Goal: Task Accomplishment & Management: Manage account settings

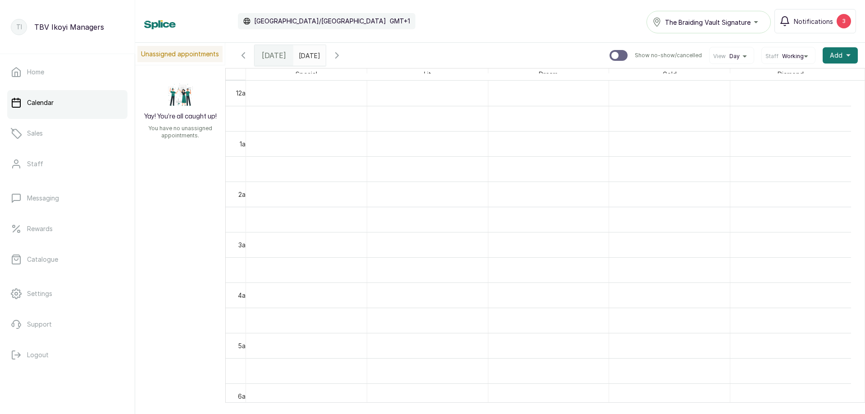
scroll to position [619, 0]
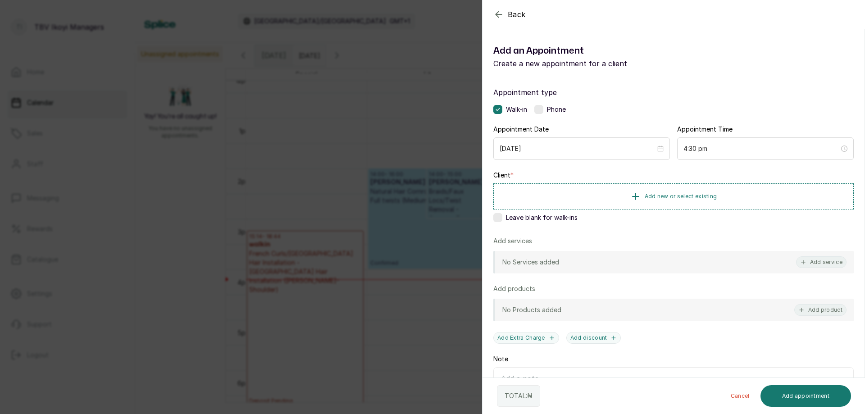
click at [592, 268] on div "No Services added Add service" at bounding box center [673, 262] width 360 height 23
click at [819, 266] on button "Add service" at bounding box center [821, 262] width 50 height 12
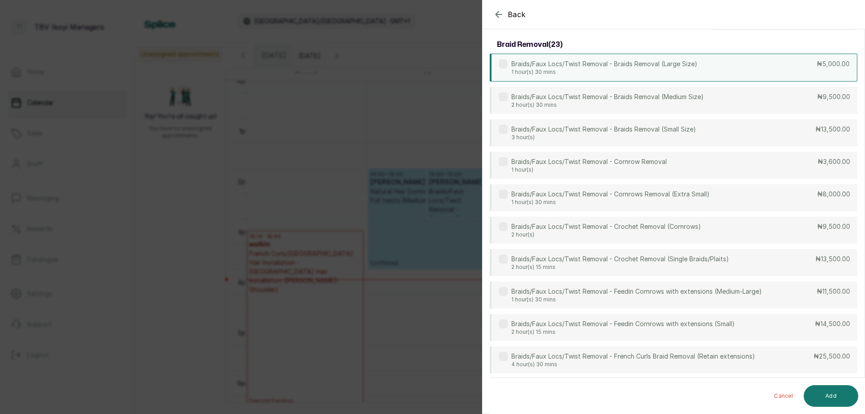
scroll to position [0, 0]
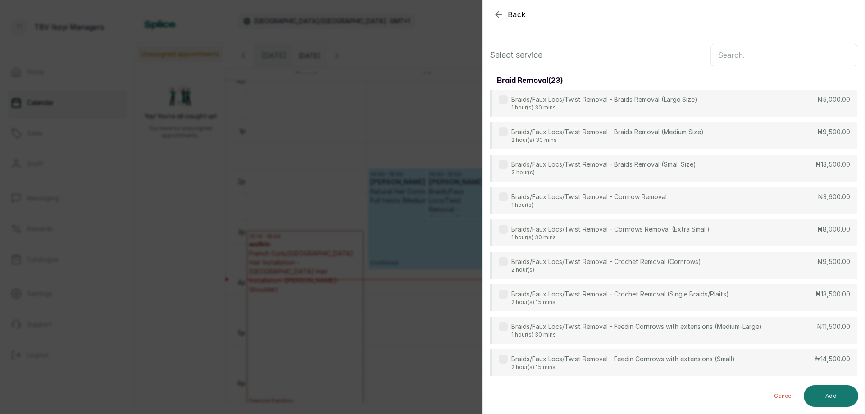
click at [741, 53] on input "text" at bounding box center [783, 55] width 147 height 23
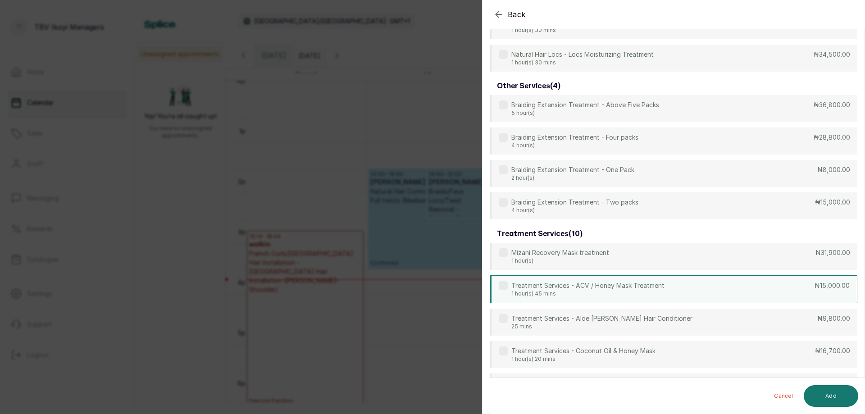
scroll to position [315, 0]
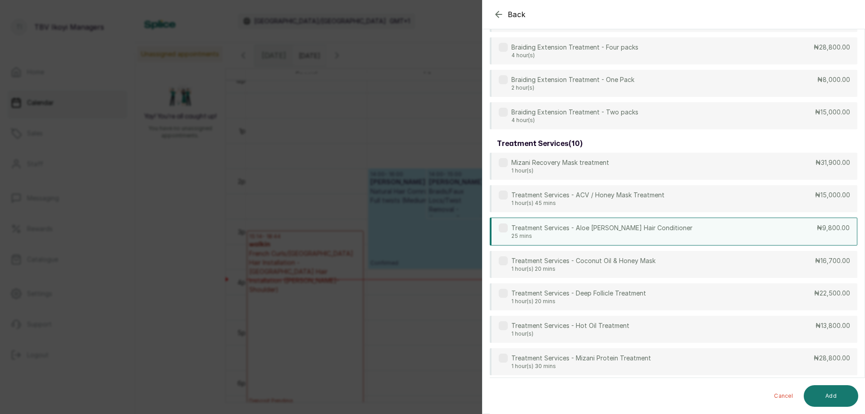
type input "trea"
click at [786, 231] on div "Treatment Services - Aloe [PERSON_NAME] Hair Conditioner 25 mins ₦9,800.00" at bounding box center [674, 232] width 368 height 28
click at [839, 398] on button "Add" at bounding box center [831, 396] width 55 height 22
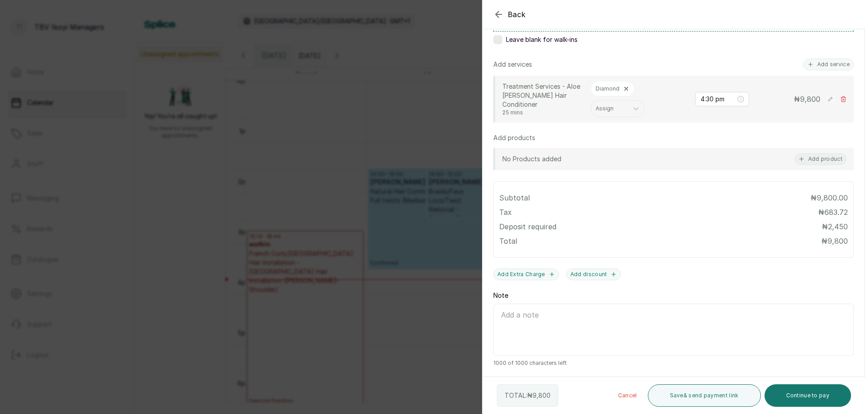
scroll to position [0, 0]
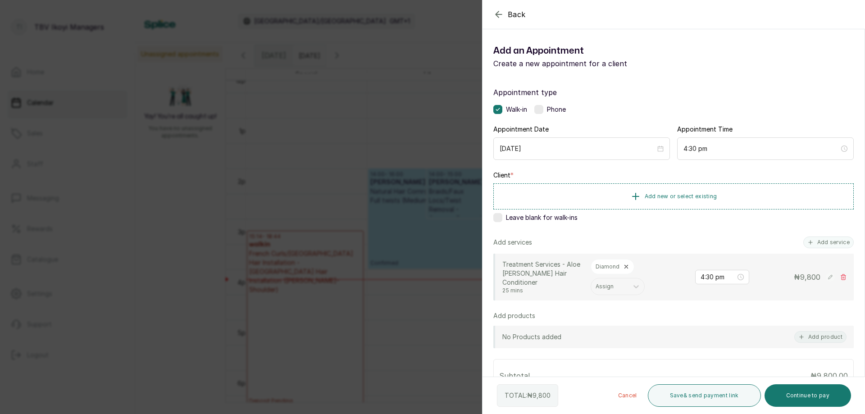
click at [502, 219] on div "Leave blank for walk-ins" at bounding box center [673, 217] width 360 height 9
click at [825, 245] on button "Add service" at bounding box center [828, 243] width 50 height 12
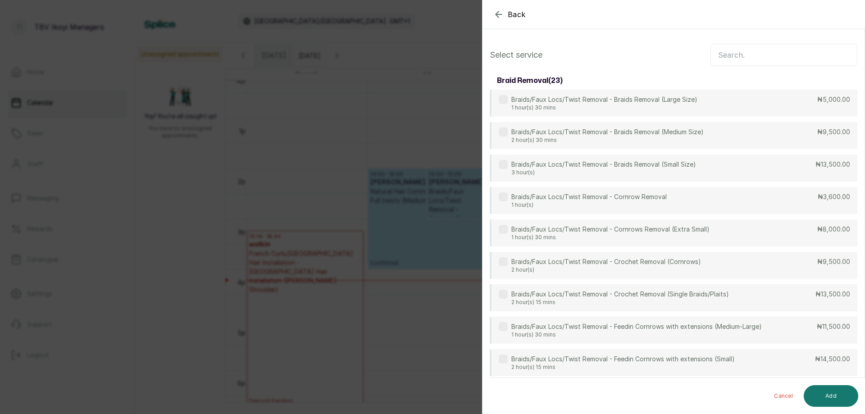
click at [742, 59] on input "text" at bounding box center [783, 55] width 147 height 23
click at [712, 191] on div "Braids/Faux Locs/Twist Removal - Cornrow Removal 1 hour(s) ₦3,600.00" at bounding box center [674, 201] width 368 height 28
click at [843, 401] on button "Add" at bounding box center [831, 396] width 55 height 22
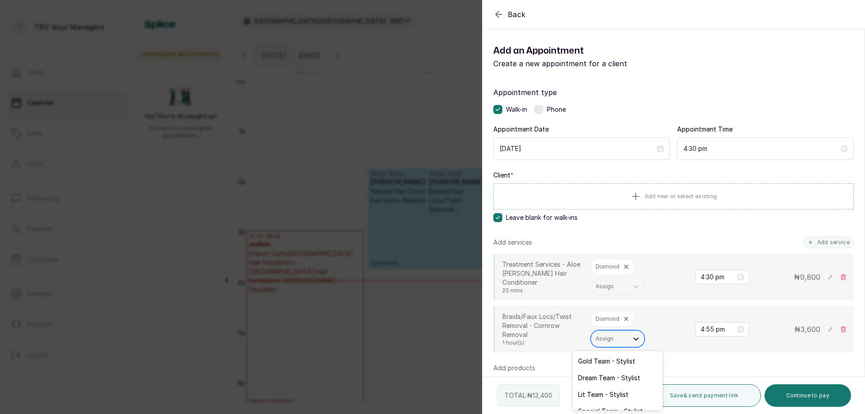
click at [628, 340] on div at bounding box center [636, 339] width 16 height 16
click at [742, 236] on div "Appointment type Walk-in Phone Appointment Date [DATE] Appointment Time 4:30 pm…" at bounding box center [674, 342] width 382 height 532
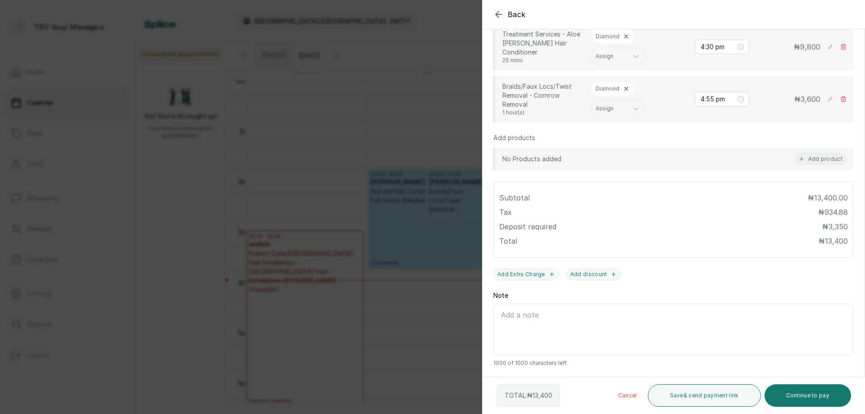
scroll to position [50, 0]
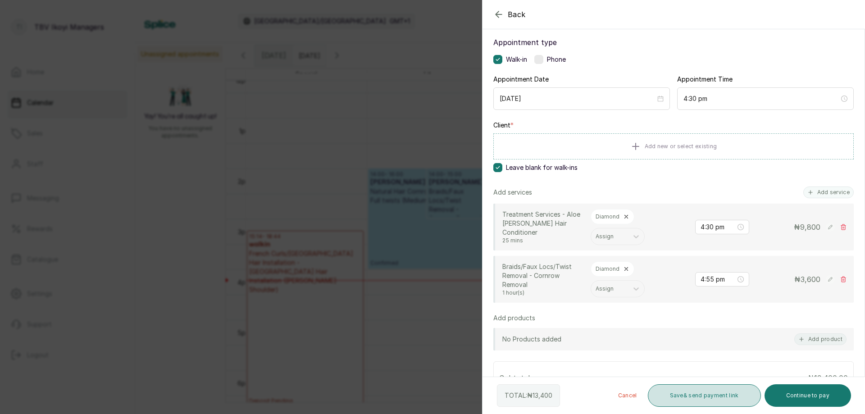
click at [689, 401] on button "Save & send payment link" at bounding box center [704, 395] width 113 height 23
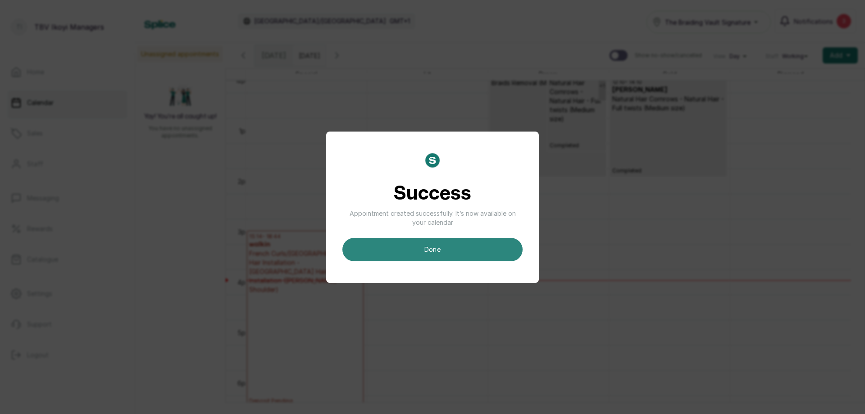
click at [426, 246] on button "done" at bounding box center [432, 249] width 180 height 23
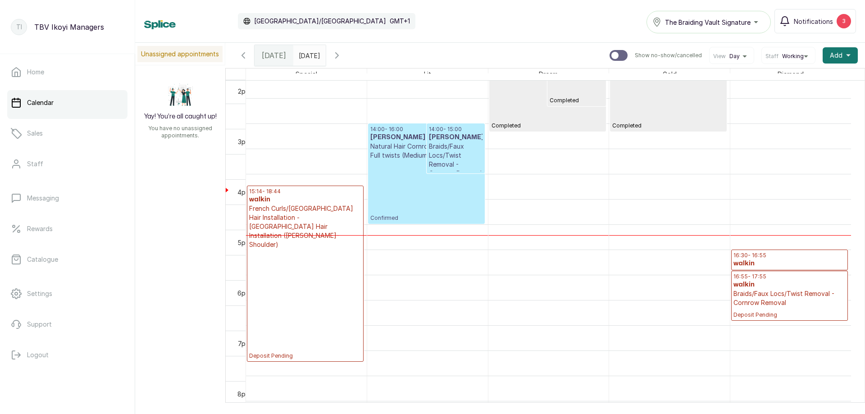
scroll to position [664, 0]
click at [318, 255] on p "Deposit Pending" at bounding box center [305, 304] width 112 height 110
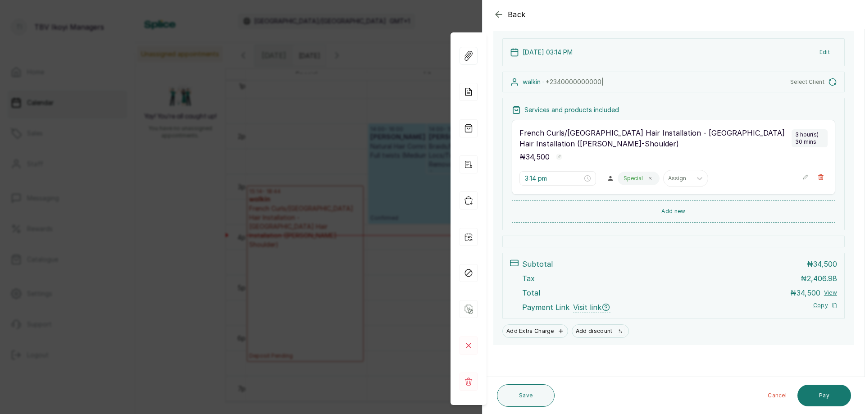
scroll to position [0, 0]
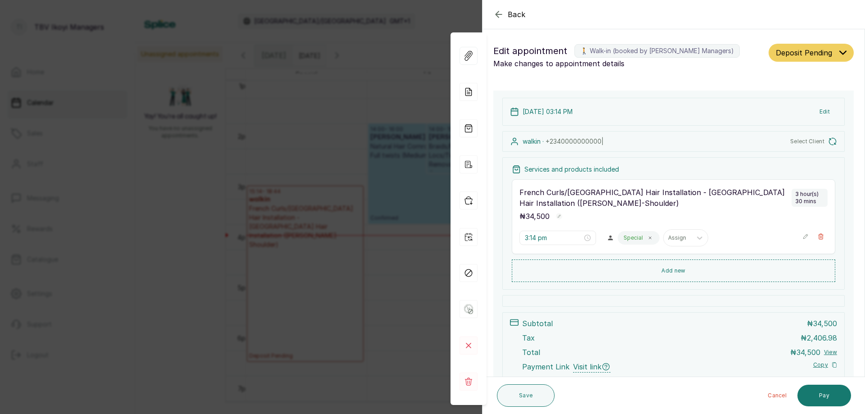
click at [801, 141] on span "Select Client" at bounding box center [807, 141] width 34 height 7
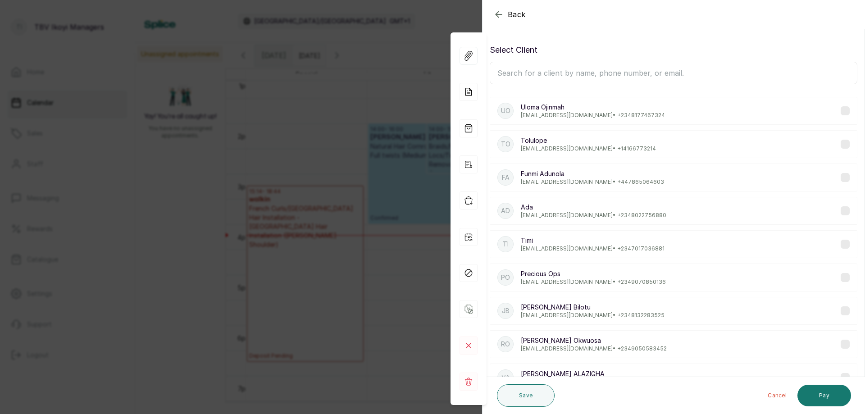
click at [595, 76] on input "text" at bounding box center [674, 73] width 368 height 23
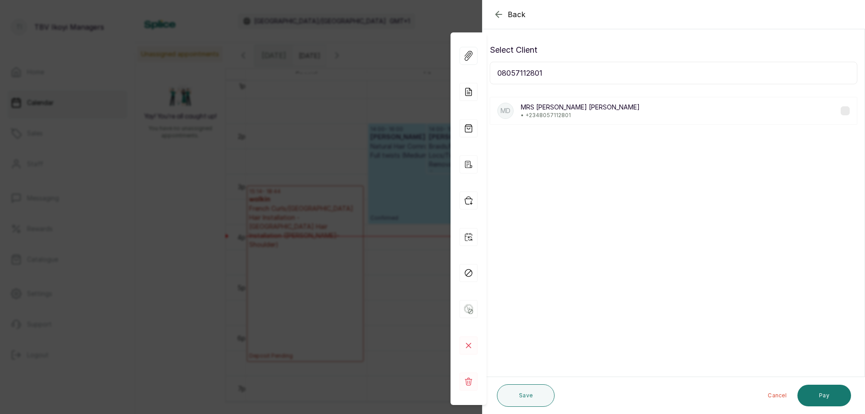
type input "08057112801"
click at [596, 110] on p "MRS [PERSON_NAME] [PERSON_NAME]" at bounding box center [580, 107] width 119 height 9
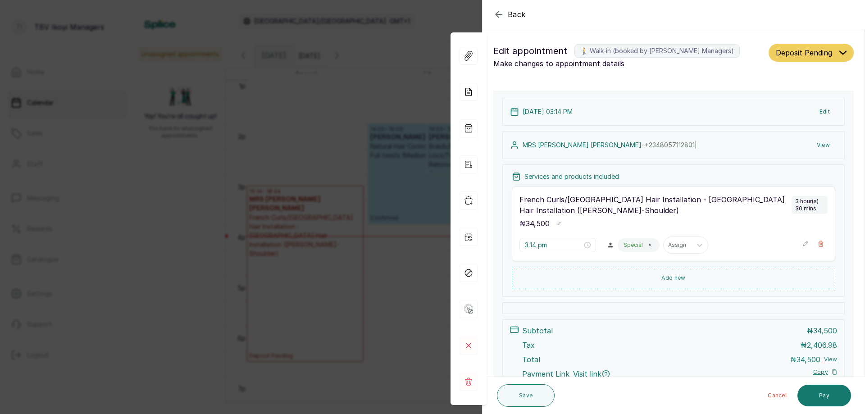
scroll to position [67, 0]
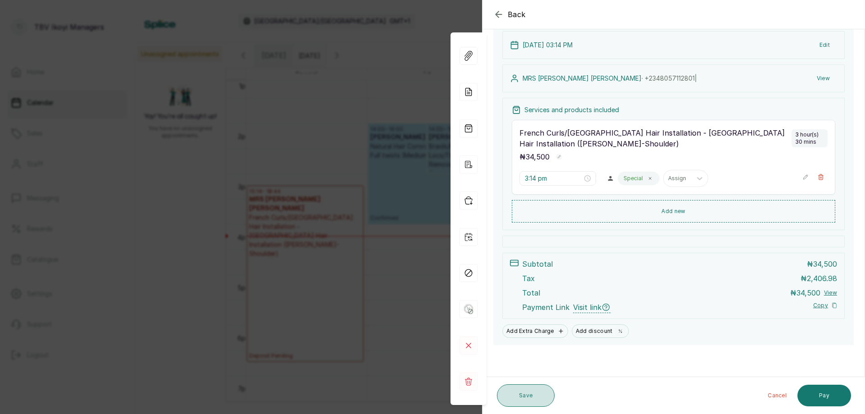
click at [524, 404] on button "Save" at bounding box center [526, 395] width 58 height 23
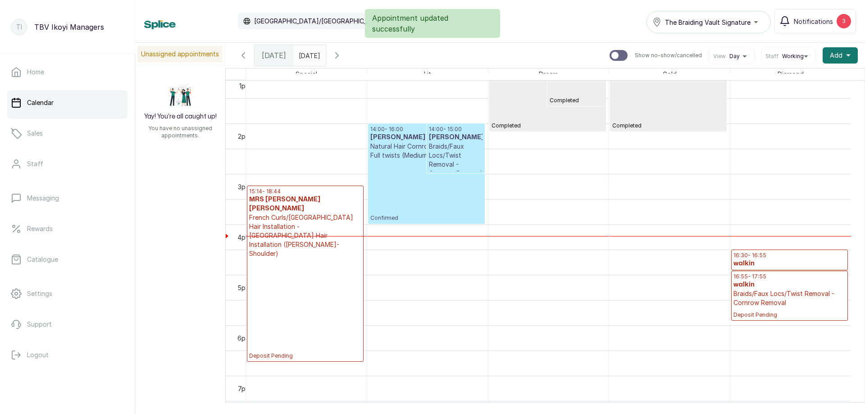
click at [309, 287] on p "Deposit Pending" at bounding box center [305, 308] width 112 height 101
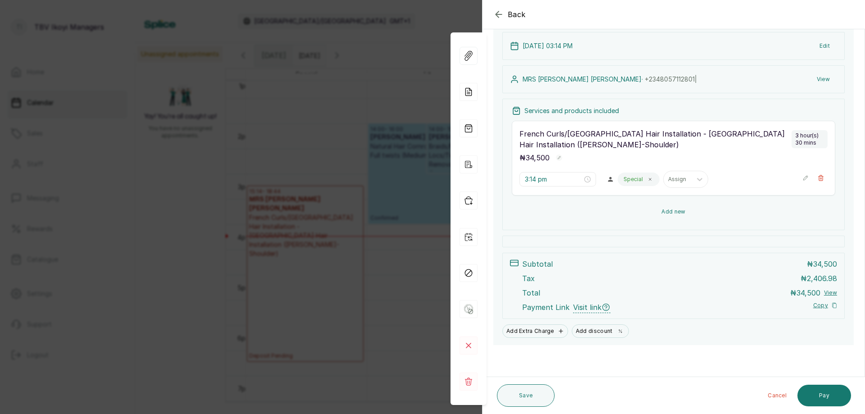
scroll to position [66, 0]
click at [608, 214] on button "Add new" at bounding box center [673, 212] width 323 height 22
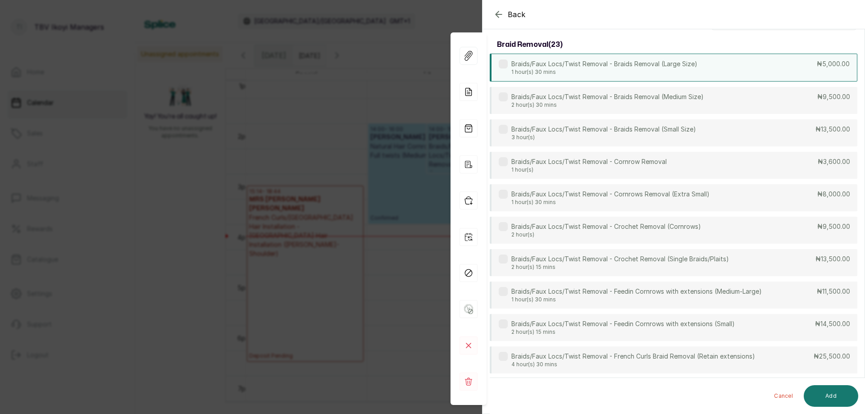
scroll to position [0, 0]
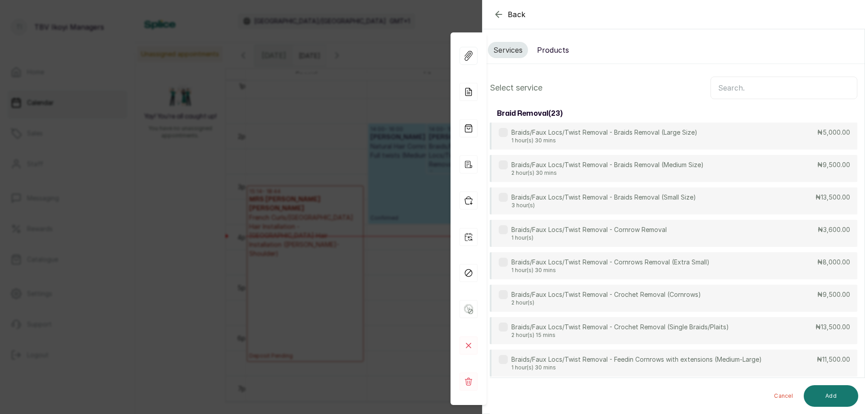
click at [797, 87] on input "text" at bounding box center [783, 88] width 147 height 23
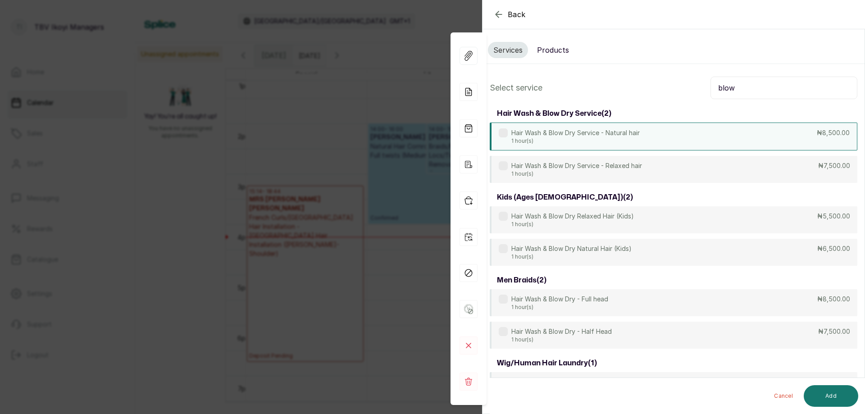
type input "blow"
click at [694, 139] on div "Hair Wash & Blow Dry Service - Natural hair 1 hour(s) ₦8,500.00" at bounding box center [674, 137] width 368 height 28
click at [840, 393] on button "Add" at bounding box center [831, 396] width 55 height 22
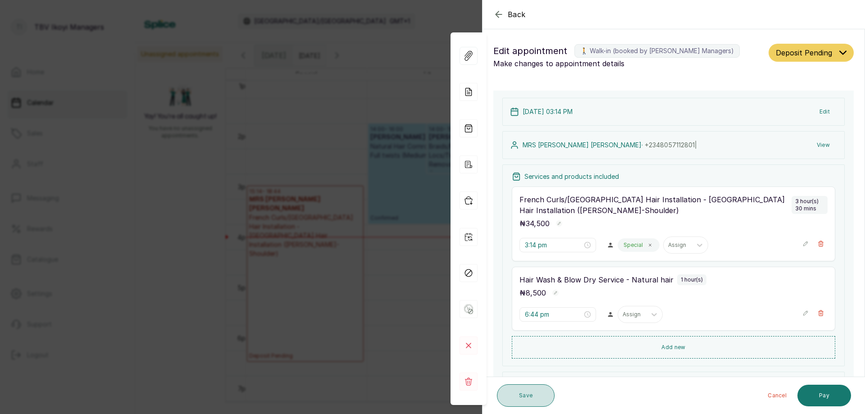
click at [531, 397] on button "Save" at bounding box center [526, 395] width 58 height 23
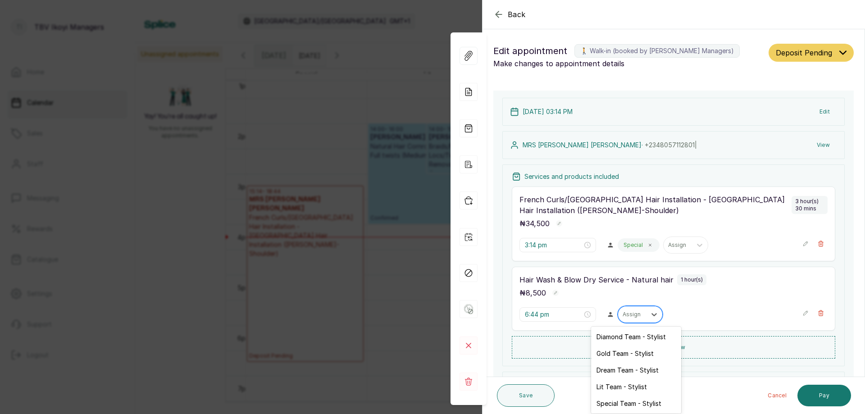
click at [628, 316] on div at bounding box center [632, 314] width 19 height 8
click at [608, 400] on div "Special Team - Stylist" at bounding box center [636, 403] width 90 height 17
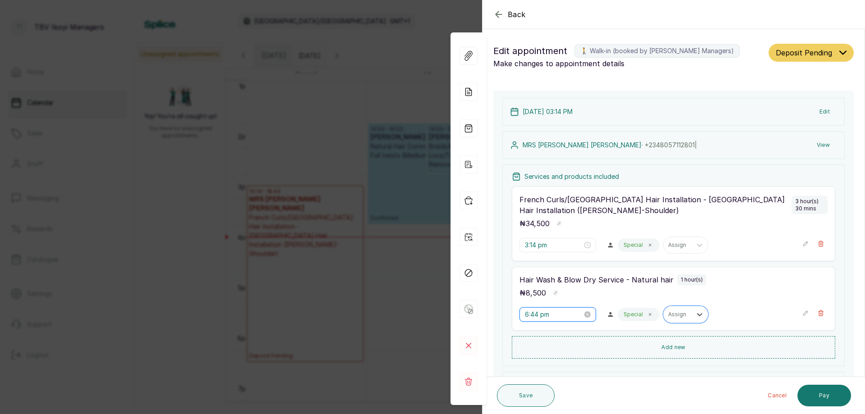
click at [544, 317] on input "6:44 pm" at bounding box center [554, 315] width 58 height 10
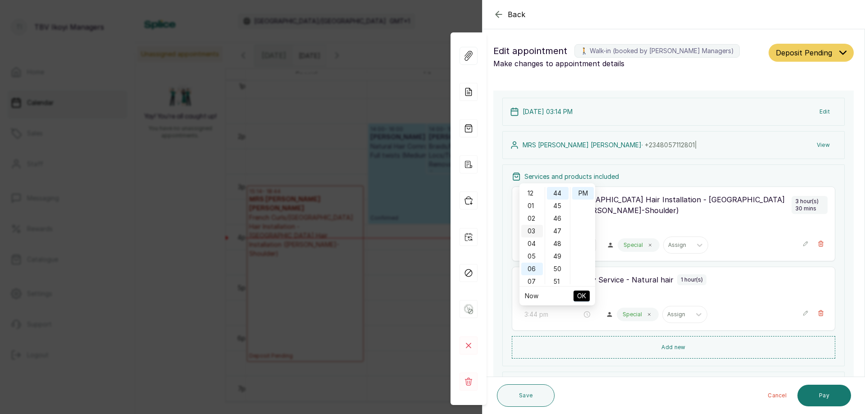
click at [531, 232] on div "03" at bounding box center [532, 231] width 22 height 13
click at [559, 222] on div "14" at bounding box center [558, 220] width 22 height 13
type input "3:14 pm"
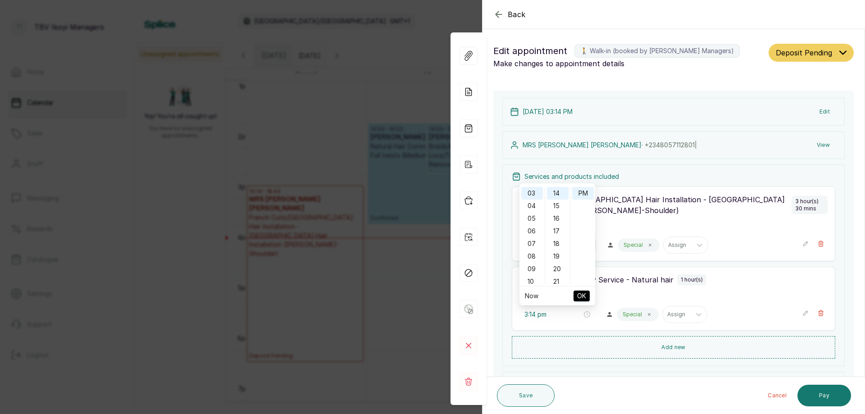
click at [579, 300] on span "OK" at bounding box center [581, 295] width 9 height 17
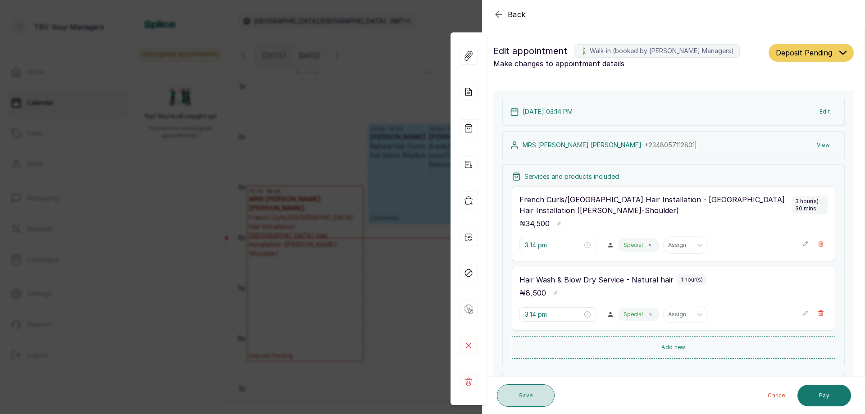
click at [543, 401] on button "Save" at bounding box center [526, 395] width 58 height 23
click at [519, 395] on button "Save" at bounding box center [526, 395] width 58 height 23
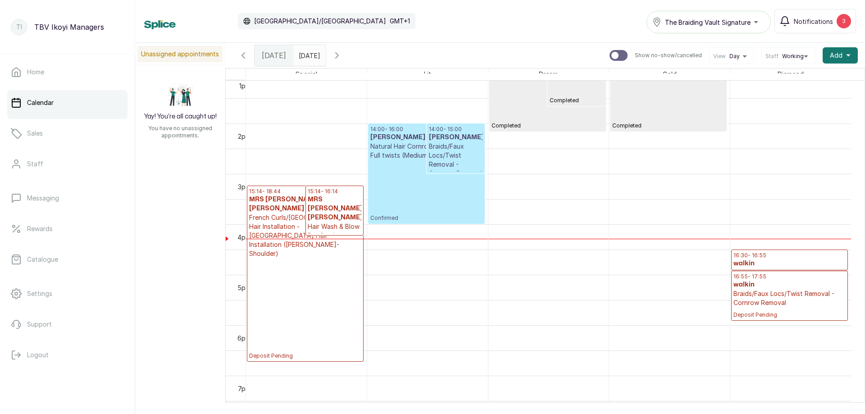
click at [433, 207] on p "Confirmed" at bounding box center [426, 191] width 112 height 62
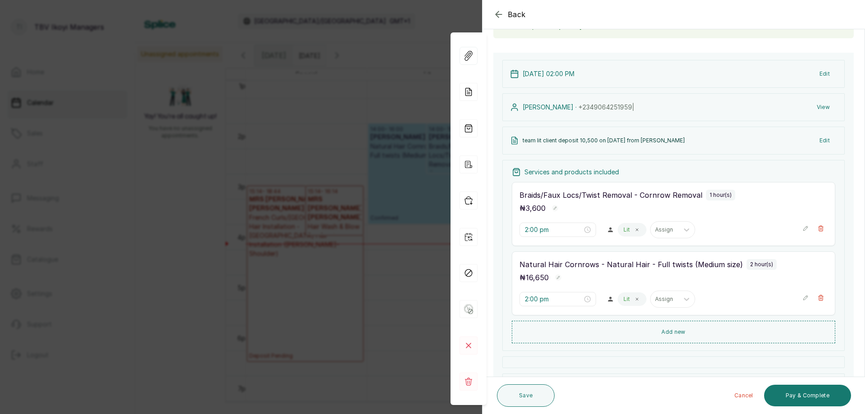
scroll to position [29, 0]
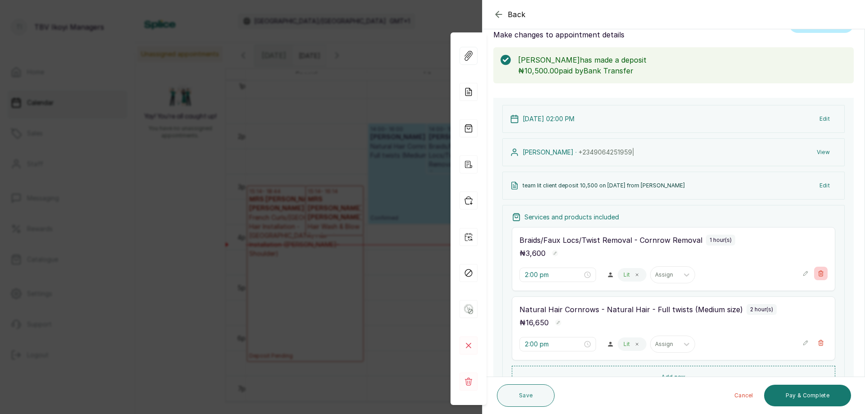
click at [819, 273] on icon "button" at bounding box center [821, 273] width 5 height 5
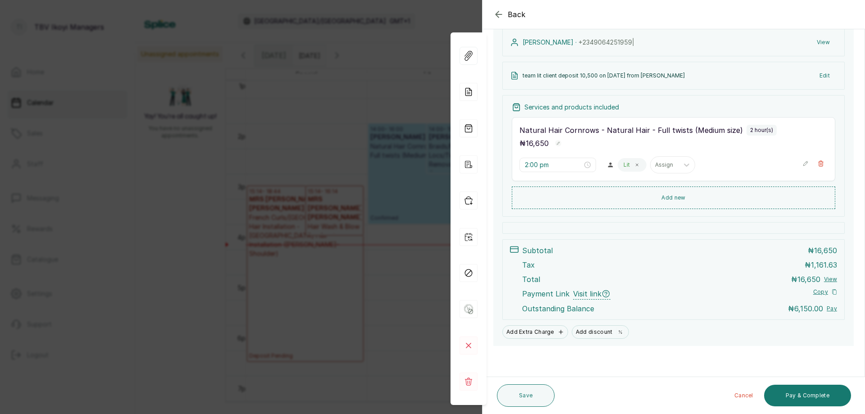
scroll to position [140, 0]
click at [790, 393] on button "Pay & Complete" at bounding box center [807, 396] width 87 height 22
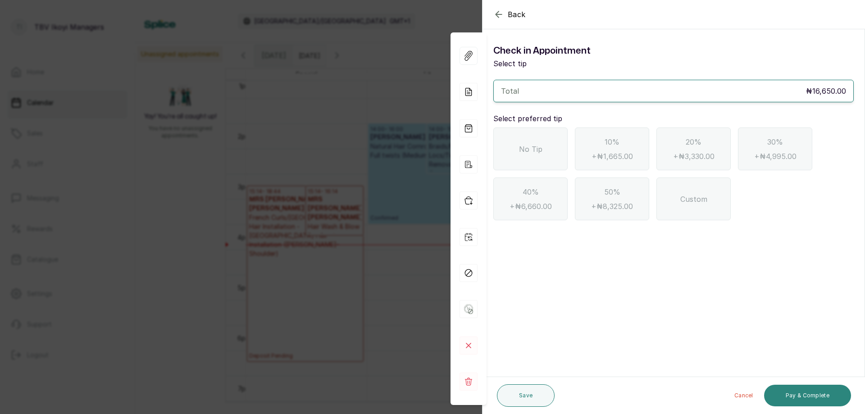
scroll to position [0, 0]
click at [782, 397] on button "Pay & Complete" at bounding box center [807, 396] width 87 height 22
click at [806, 403] on button "Pay & Complete" at bounding box center [807, 396] width 87 height 22
click at [809, 395] on button "Pay & Complete" at bounding box center [807, 396] width 87 height 22
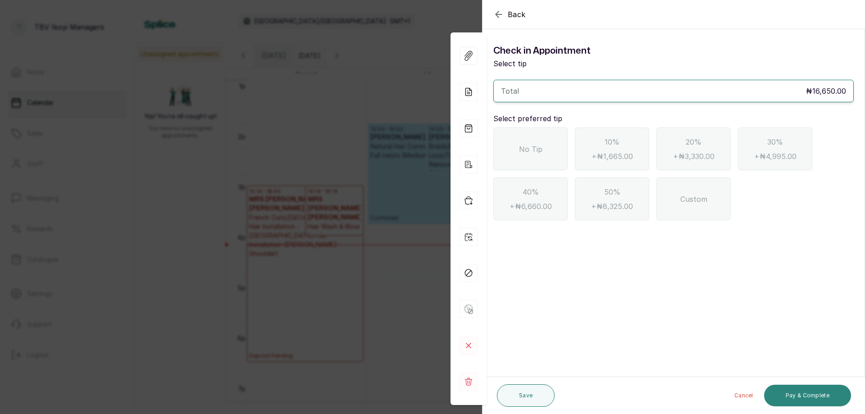
click at [809, 395] on button "Pay & Complete" at bounding box center [807, 396] width 87 height 22
click at [525, 404] on button "Save" at bounding box center [526, 395] width 58 height 23
click at [534, 160] on div "No Tip" at bounding box center [530, 148] width 74 height 43
click at [811, 403] on button "Pay & Complete" at bounding box center [807, 396] width 87 height 22
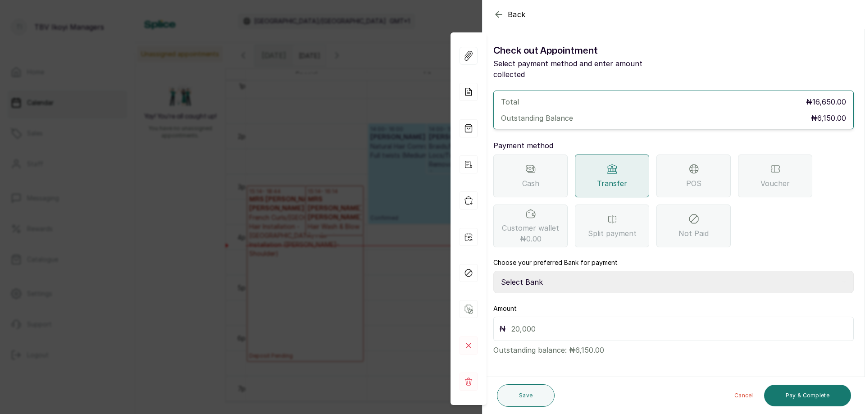
click at [561, 323] on input "text" at bounding box center [679, 329] width 337 height 13
type input "6,150"
click at [536, 394] on button "Save" at bounding box center [526, 395] width 58 height 23
click at [571, 271] on select "Select Bank TRACTION/TBV IKOYI Paystack-Titan AJSKYLAR LTD - TBV IKOYI Providus…" at bounding box center [673, 282] width 360 height 23
click at [616, 228] on span "Split payment" at bounding box center [612, 233] width 49 height 11
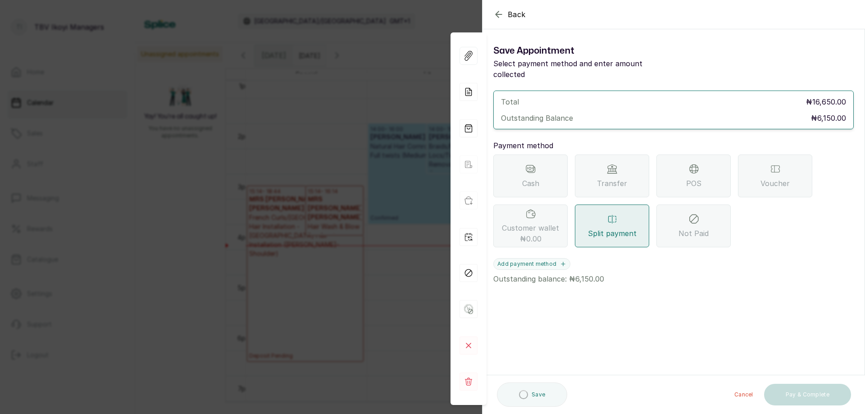
click at [630, 228] on span "Split payment" at bounding box center [612, 233] width 49 height 11
click at [620, 229] on div "Split payment" at bounding box center [612, 226] width 74 height 43
click at [637, 219] on div "Split payment" at bounding box center [612, 226] width 74 height 43
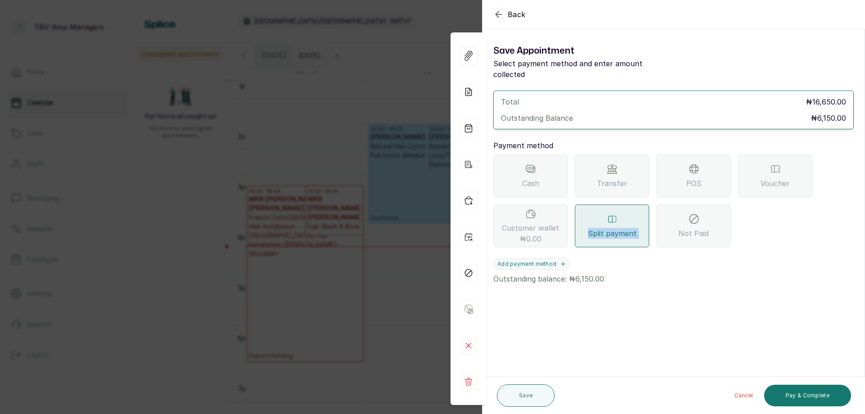
click at [637, 219] on div "Split payment" at bounding box center [612, 226] width 74 height 43
click at [629, 215] on div "Split payment" at bounding box center [612, 226] width 74 height 43
click at [598, 96] on div "Total ₦16,650.00" at bounding box center [673, 101] width 345 height 11
click at [616, 228] on span "Split payment" at bounding box center [612, 233] width 49 height 11
click at [615, 270] on p "Outstanding balance: ₦6,150.00" at bounding box center [673, 277] width 360 height 14
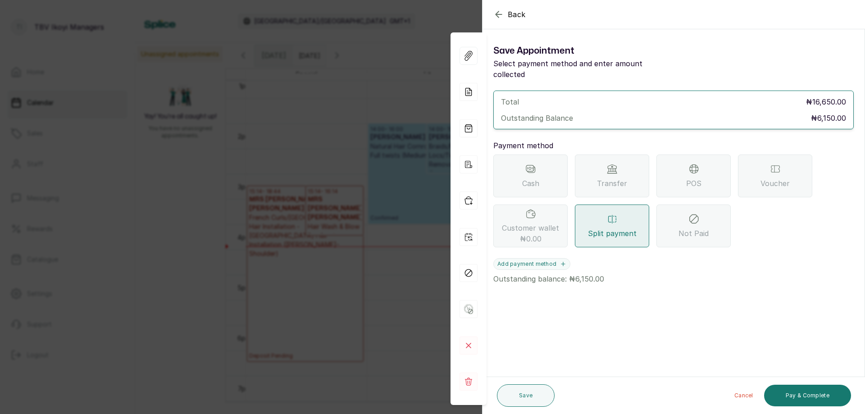
click at [615, 270] on p "Outstanding balance: ₦6,150.00" at bounding box center [673, 277] width 360 height 14
click at [789, 392] on button "Pay & Complete" at bounding box center [807, 396] width 87 height 22
click at [674, 157] on div "POS" at bounding box center [693, 176] width 74 height 43
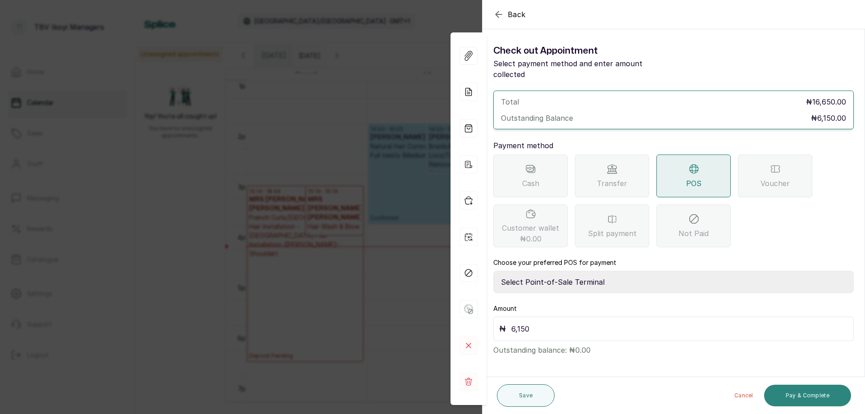
click at [797, 387] on button "Pay & Complete" at bounding box center [807, 396] width 87 height 22
click at [616, 274] on select "Select Point-of-Sale Terminal Traction TBV Ikoyi Wema Bank" at bounding box center [673, 282] width 360 height 23
select select "39210e6c-3b8d-4b88-bda6-239acd35150f"
click at [493, 271] on select "Select Point-of-Sale Terminal Traction TBV Ikoyi Wema Bank" at bounding box center [673, 282] width 360 height 23
click at [796, 386] on button "Pay & Complete" at bounding box center [807, 396] width 87 height 22
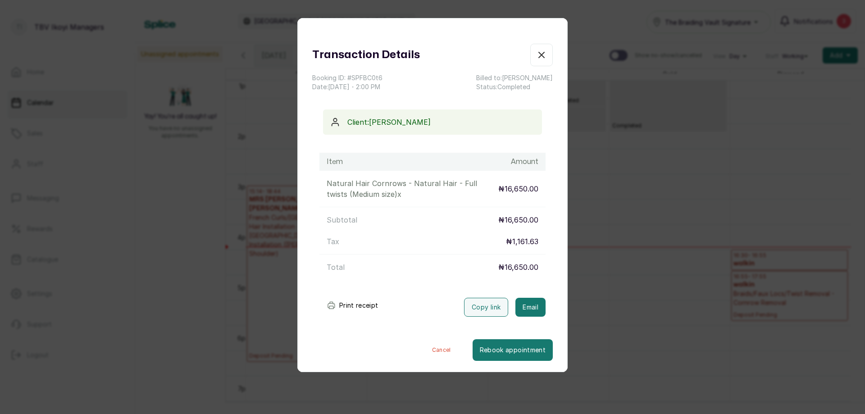
click at [349, 303] on button "Print receipt" at bounding box center [352, 305] width 66 height 18
click at [536, 60] on icon "button" at bounding box center [541, 55] width 11 height 11
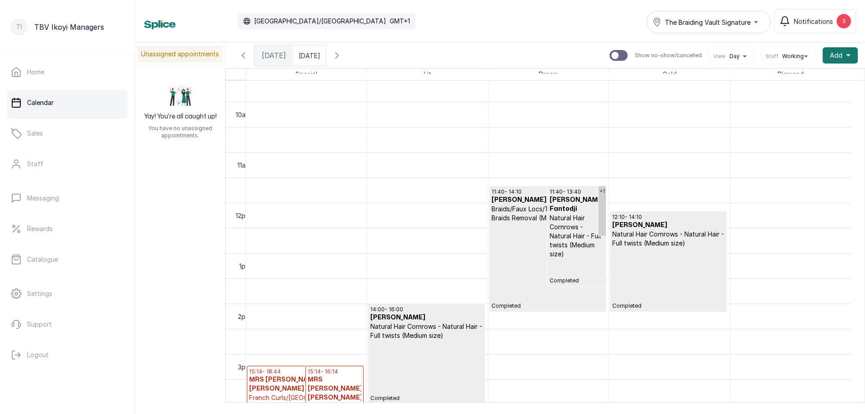
scroll to position [574, 0]
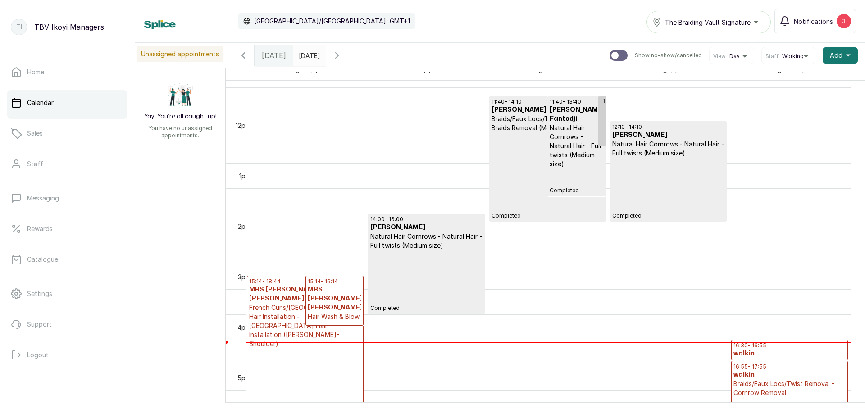
click at [443, 247] on p "Natural Hair Cornrows - Natural Hair - Full twists (Medium size)" at bounding box center [426, 241] width 112 height 18
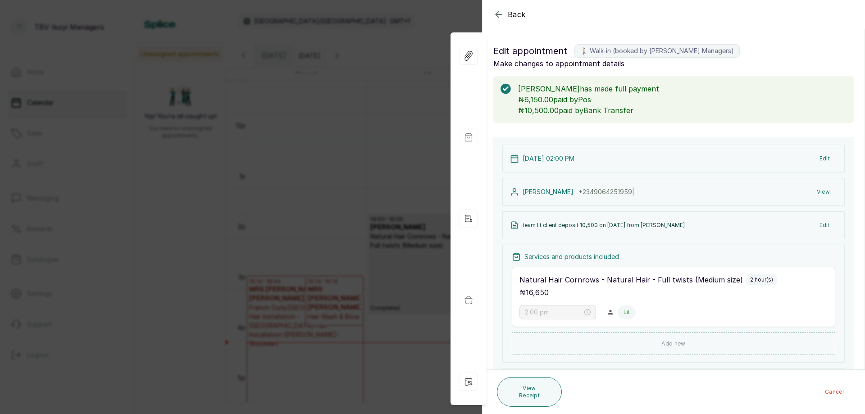
click at [661, 108] on p "₦10,500.00 paid by Bank Transfer" at bounding box center [682, 110] width 328 height 11
click at [640, 100] on p "₦6,150.00 paid by [PERSON_NAME]" at bounding box center [682, 99] width 328 height 11
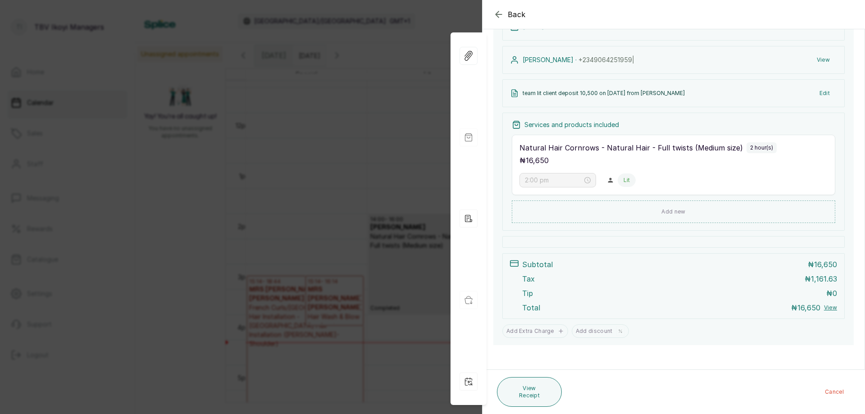
scroll to position [132, 0]
click at [513, 383] on button "View Receipt" at bounding box center [529, 392] width 65 height 30
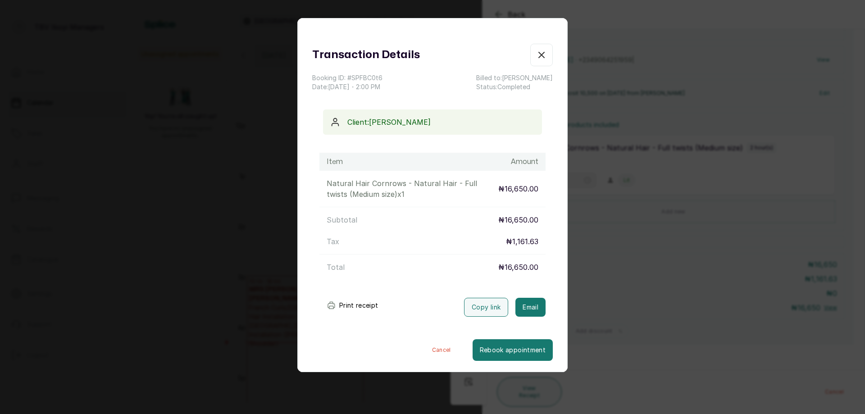
click at [537, 52] on icon "button" at bounding box center [541, 55] width 11 height 11
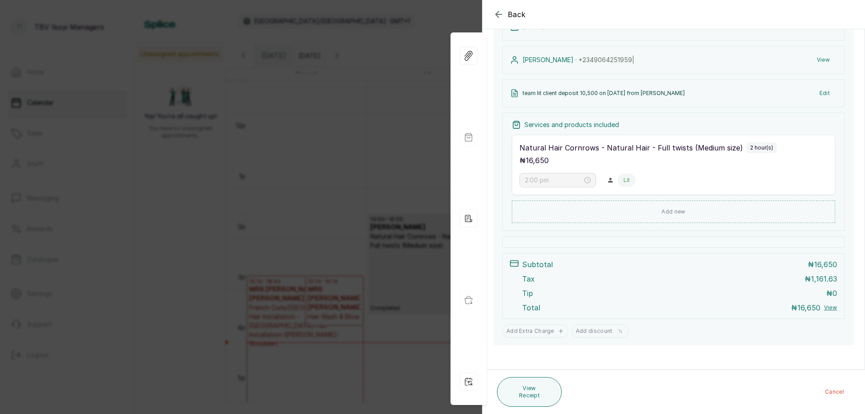
click at [495, 13] on icon "button" at bounding box center [498, 14] width 11 height 11
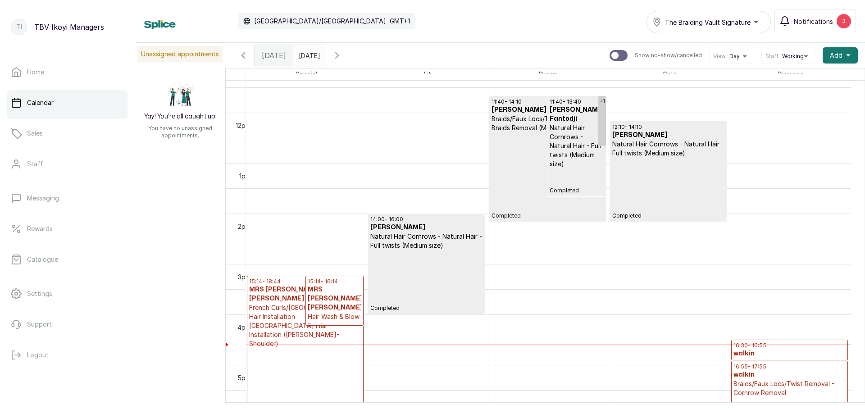
click at [298, 351] on p "Deposit Pending" at bounding box center [305, 398] width 112 height 101
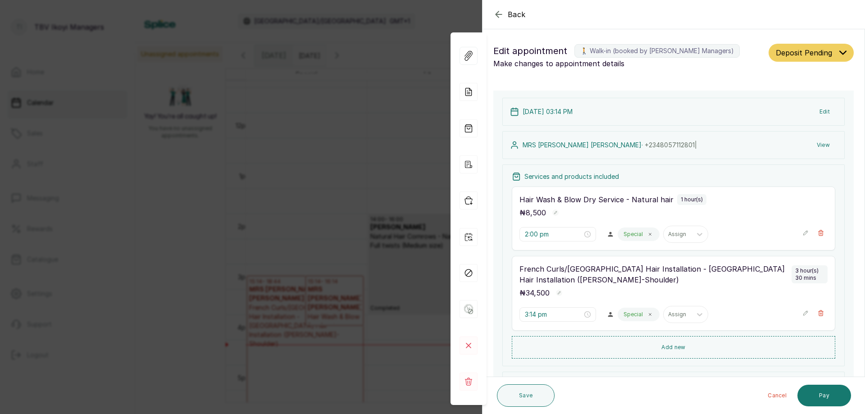
type input "3:14 pm"
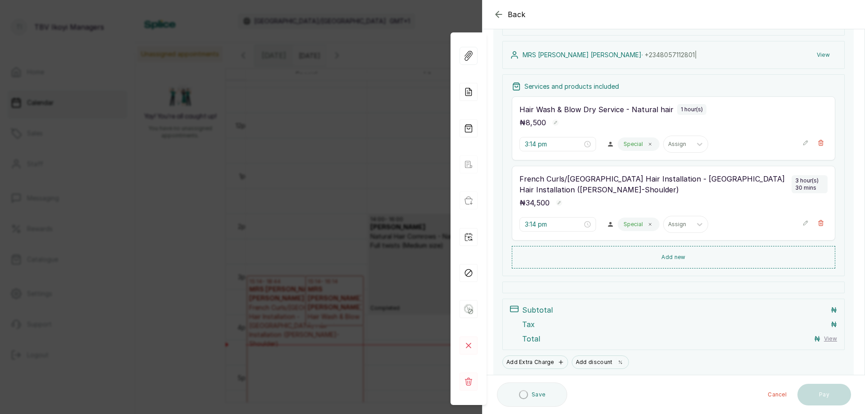
scroll to position [121, 0]
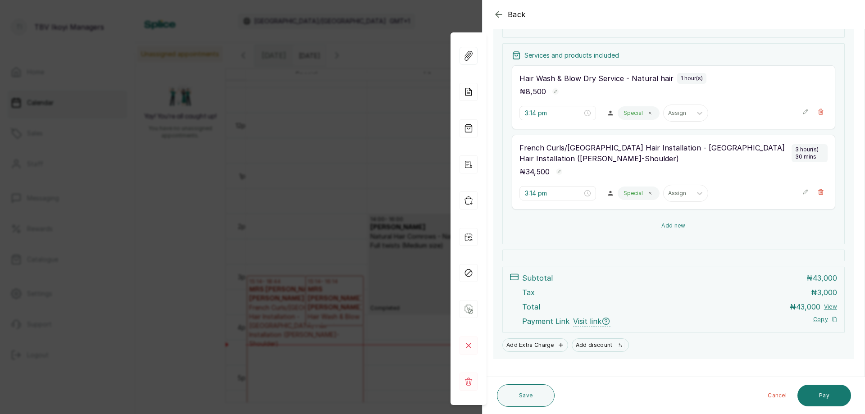
click at [649, 228] on button "Add new" at bounding box center [673, 226] width 323 height 22
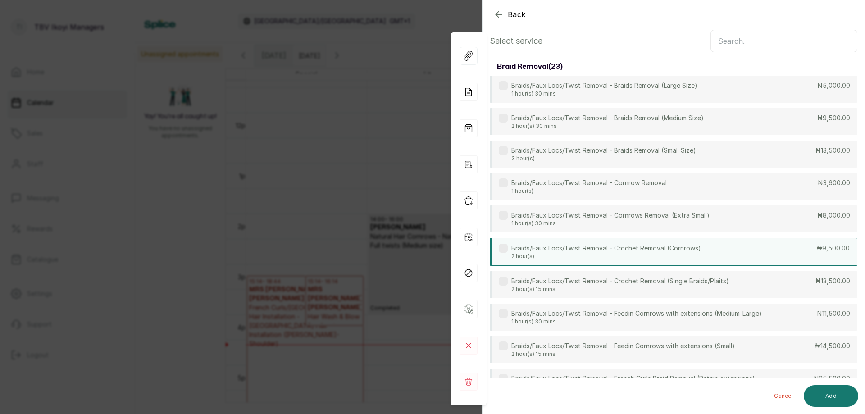
scroll to position [82, 0]
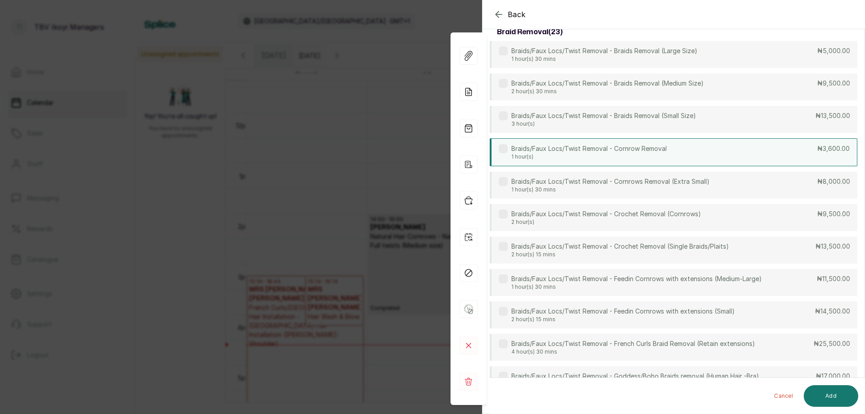
click at [680, 155] on div "Braids/Faux Locs/Twist Removal - Cornrow Removal 1 hour(s) ₦3,600.00" at bounding box center [674, 152] width 368 height 28
click at [835, 391] on button "Add" at bounding box center [831, 396] width 55 height 22
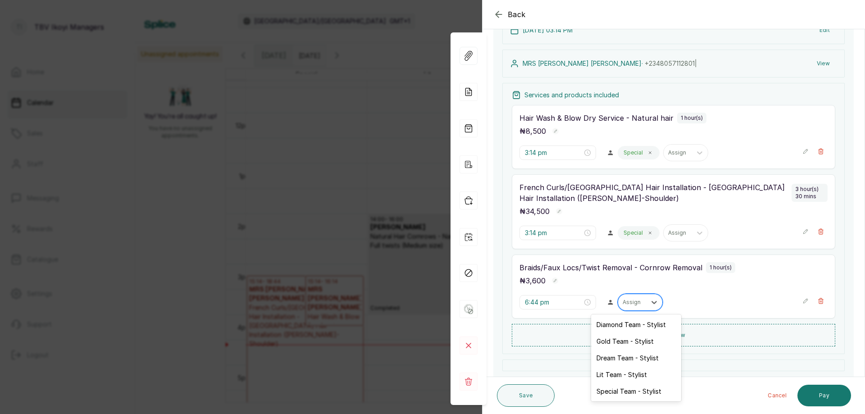
click at [641, 307] on div "Assign" at bounding box center [632, 302] width 28 height 12
click at [618, 391] on div "Special Team - Stylist" at bounding box center [636, 391] width 90 height 17
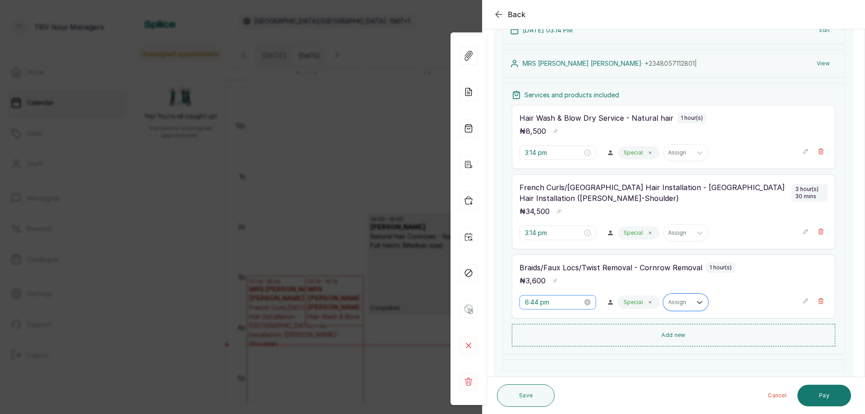
click at [578, 306] on div "6:44 pm" at bounding box center [558, 302] width 66 height 10
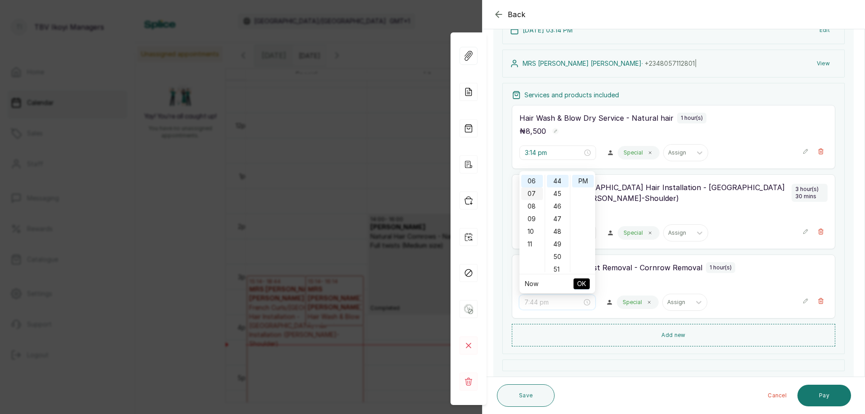
scroll to position [0, 0]
click at [536, 222] on div "03" at bounding box center [532, 219] width 22 height 13
click at [550, 254] on div "14" at bounding box center [558, 253] width 22 height 13
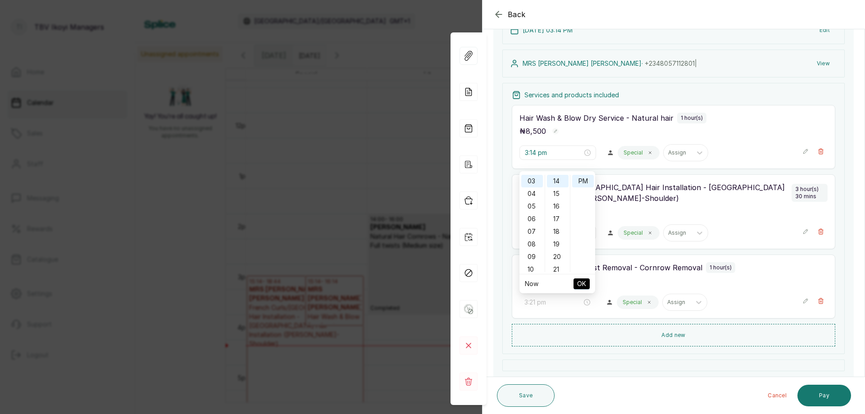
type input "3:14 pm"
click at [587, 288] on button "OK" at bounding box center [582, 283] width 16 height 11
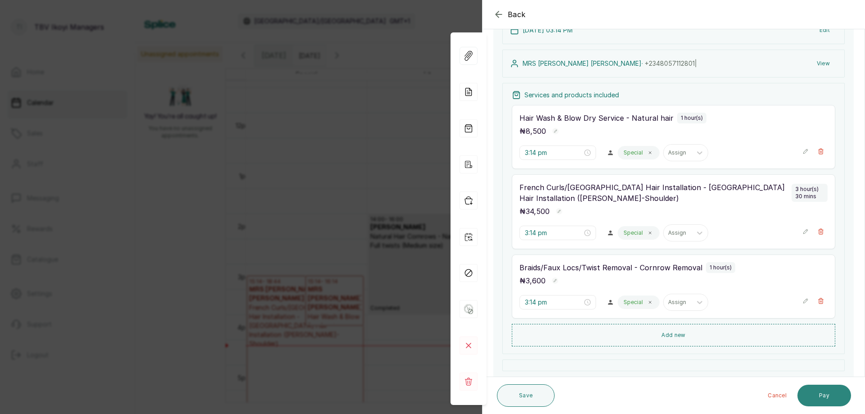
click at [824, 392] on button "Pay" at bounding box center [824, 396] width 54 height 22
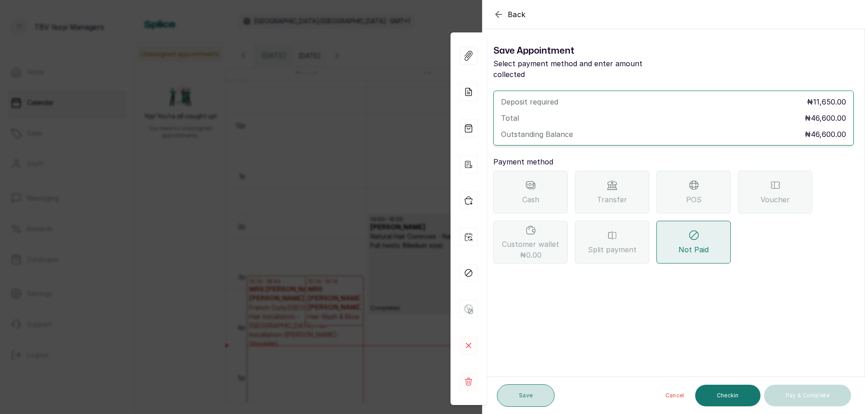
click at [533, 389] on button "Save" at bounding box center [526, 395] width 58 height 23
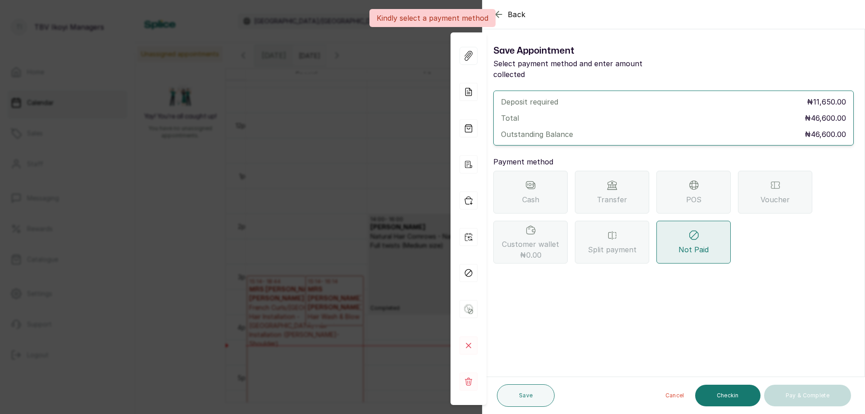
click at [506, 17] on div "Kindly select a payment method" at bounding box center [432, 18] width 865 height 18
click at [499, 15] on div "Kindly select a payment method" at bounding box center [432, 18] width 865 height 18
click at [674, 393] on button "Cancel" at bounding box center [674, 396] width 33 height 22
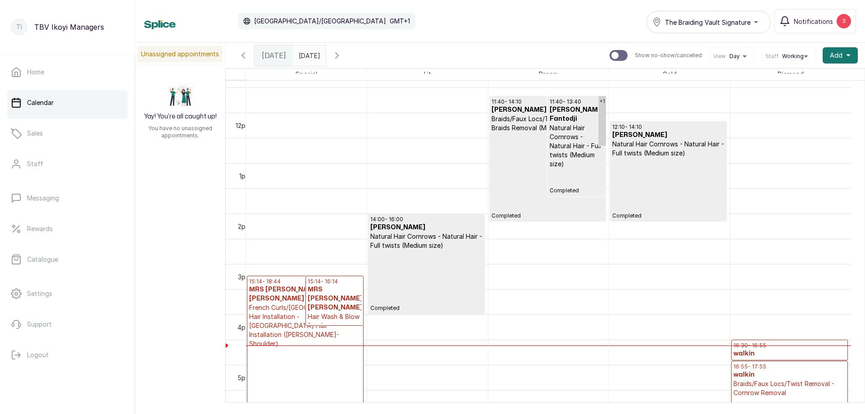
click at [274, 348] on p "Deposit Pending" at bounding box center [305, 398] width 112 height 101
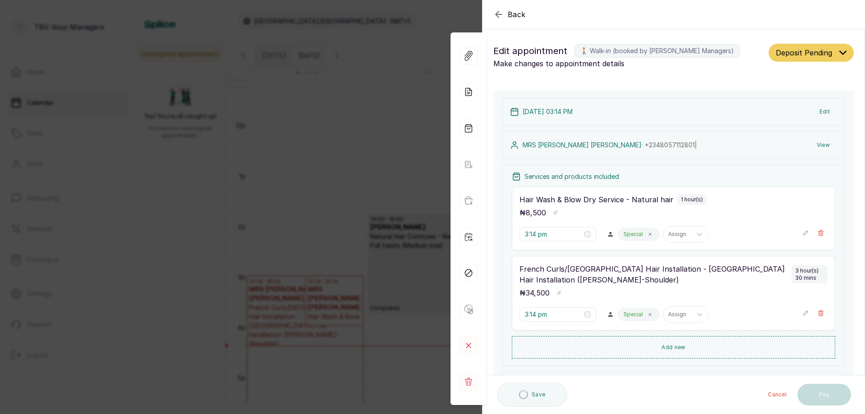
scroll to position [121, 0]
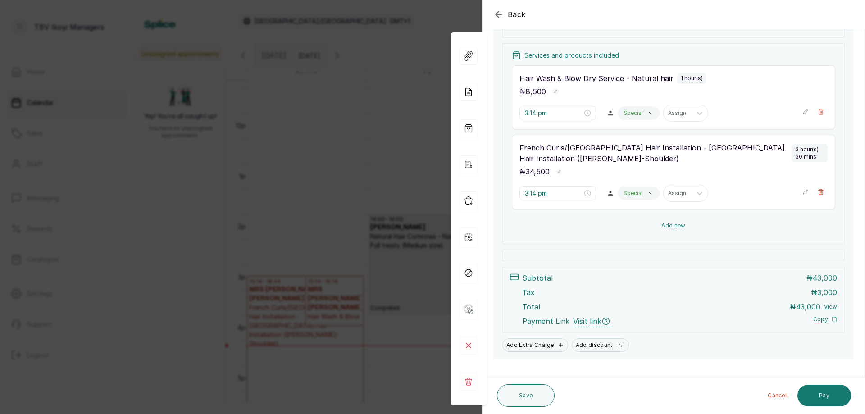
click at [624, 231] on button "Add new" at bounding box center [673, 226] width 323 height 22
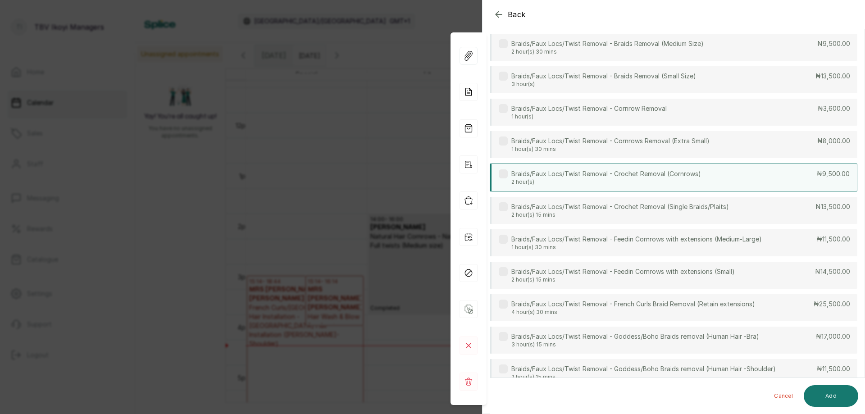
scroll to position [69, 0]
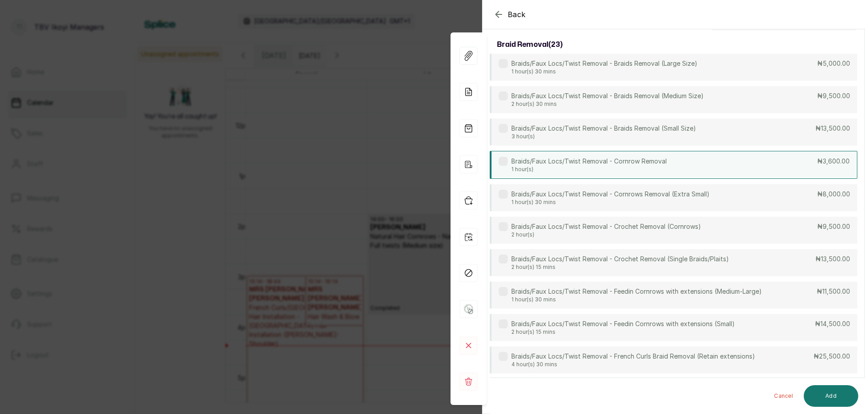
click at [701, 163] on div "Braids/Faux Locs/Twist Removal - Cornrow Removal 1 hour(s) ₦3,600.00" at bounding box center [674, 165] width 368 height 28
click at [827, 394] on button "Add" at bounding box center [831, 396] width 55 height 22
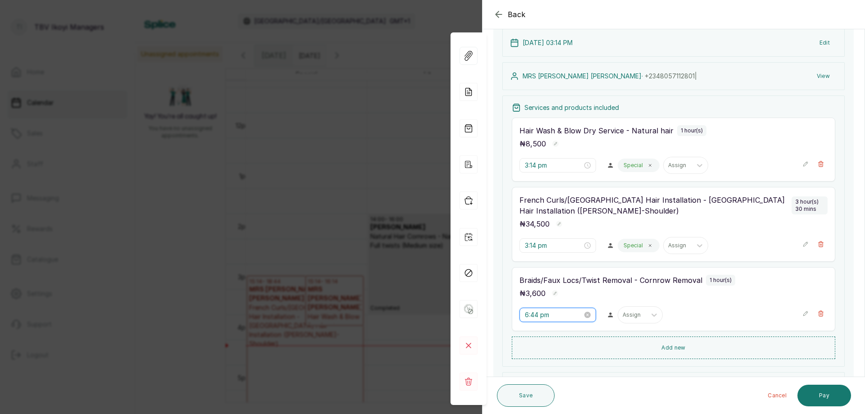
click at [573, 319] on input "6:44 pm" at bounding box center [554, 315] width 58 height 10
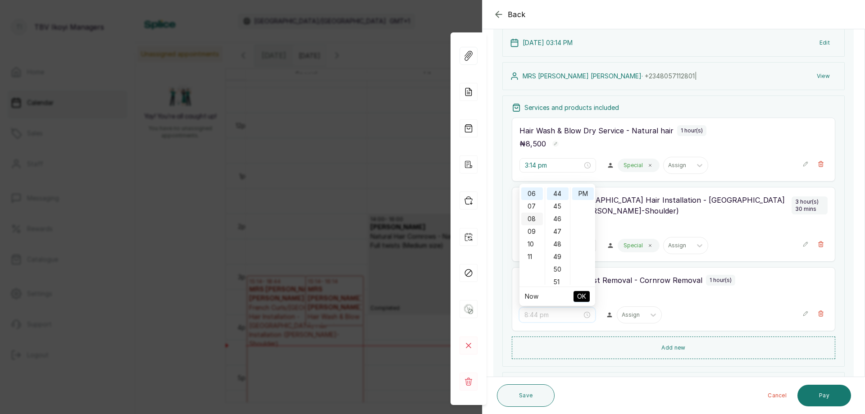
scroll to position [0, 0]
click at [534, 232] on div "03" at bounding box center [532, 231] width 22 height 13
click at [557, 267] on div "14" at bounding box center [558, 266] width 22 height 13
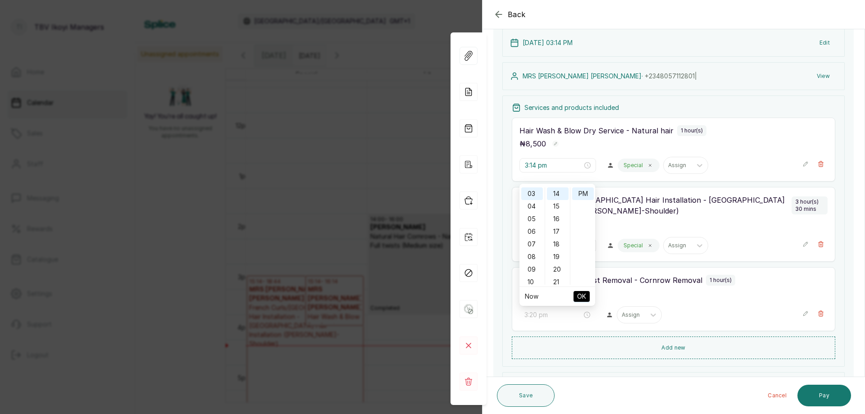
type input "3:14 pm"
click at [582, 297] on span "OK" at bounding box center [581, 296] width 9 height 17
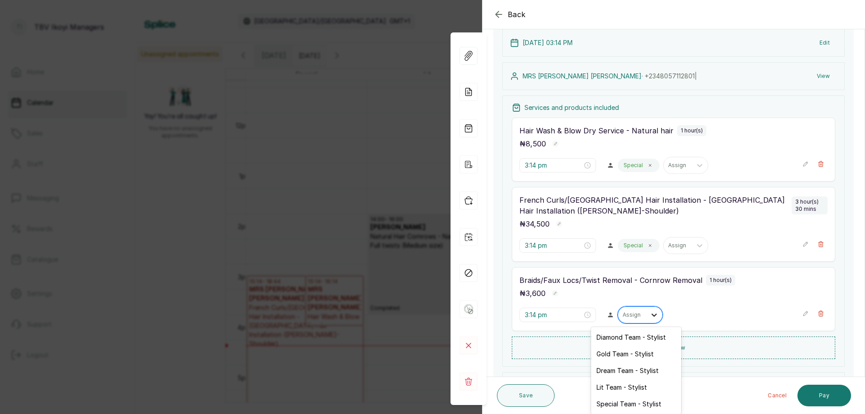
click at [650, 317] on icon at bounding box center [654, 314] width 9 height 9
click at [630, 405] on div "Special Team - Stylist" at bounding box center [636, 404] width 90 height 17
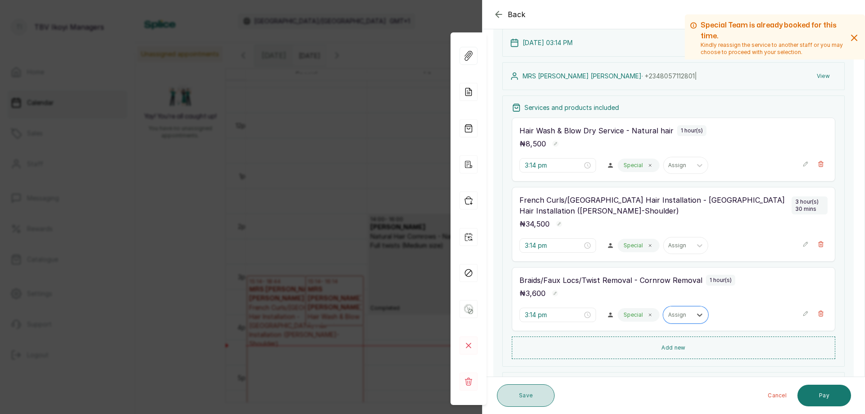
click at [525, 398] on button "Save" at bounding box center [526, 395] width 58 height 23
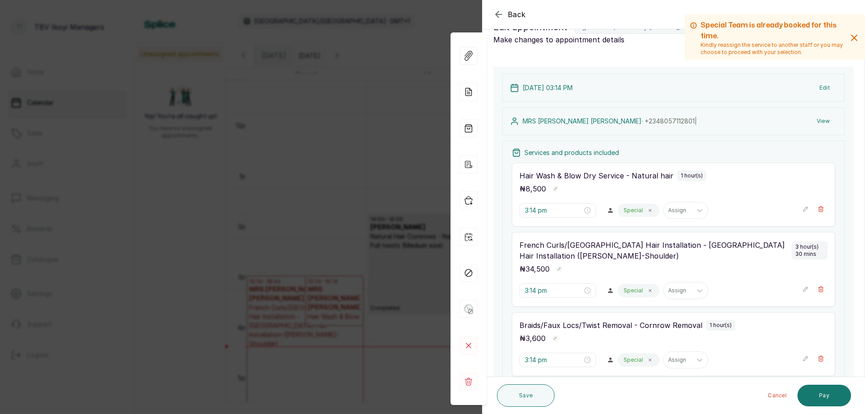
click at [782, 41] on h2 "Special Team is already booked for this time." at bounding box center [773, 31] width 145 height 22
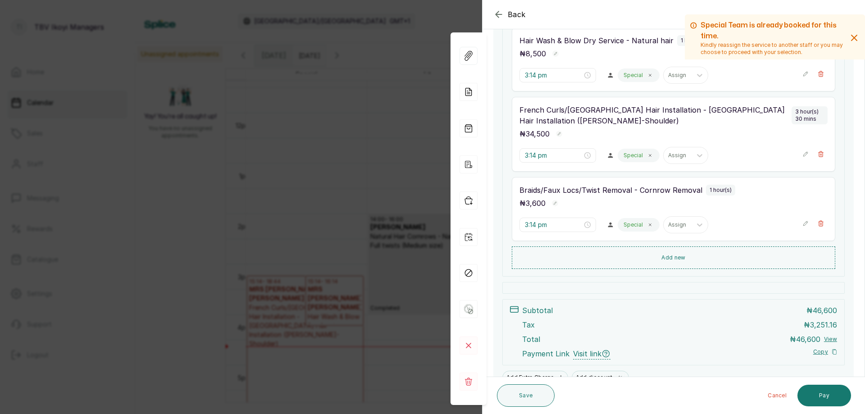
scroll to position [69, 0]
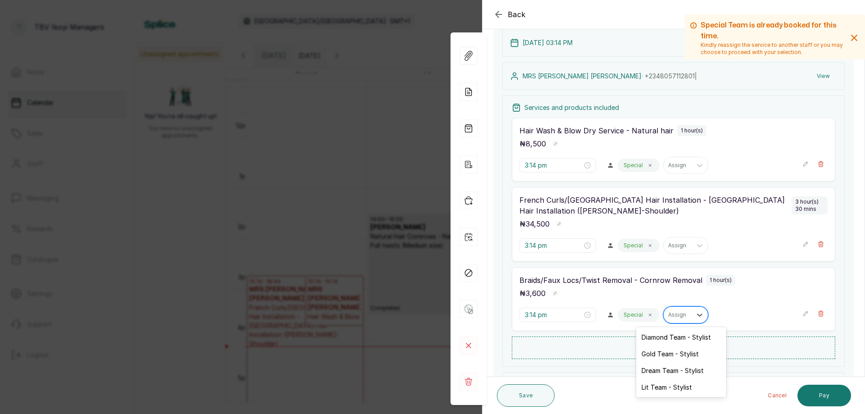
click at [674, 314] on div at bounding box center [677, 315] width 19 height 8
click at [659, 390] on div "Lit Team - Stylist" at bounding box center [681, 387] width 90 height 17
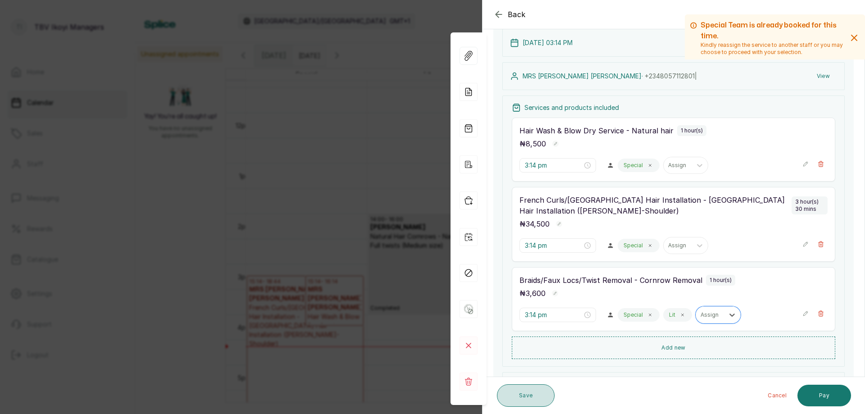
click at [521, 397] on button "Save" at bounding box center [526, 395] width 58 height 23
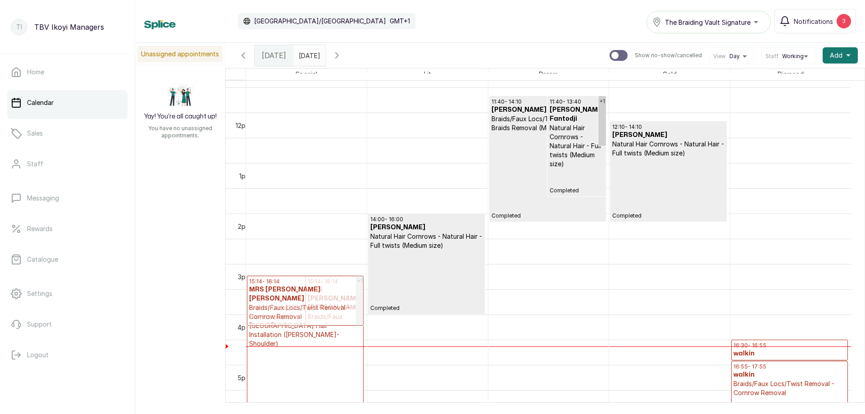
drag, startPoint x: 451, startPoint y: 296, endPoint x: 340, endPoint y: 293, distance: 110.9
click at [340, 293] on tr "+1 15:14 - 18:44 [PERSON_NAME] Curls/[PERSON_NAME] Hair Installation - [GEOGRAP…" at bounding box center [548, 112] width 605 height 1211
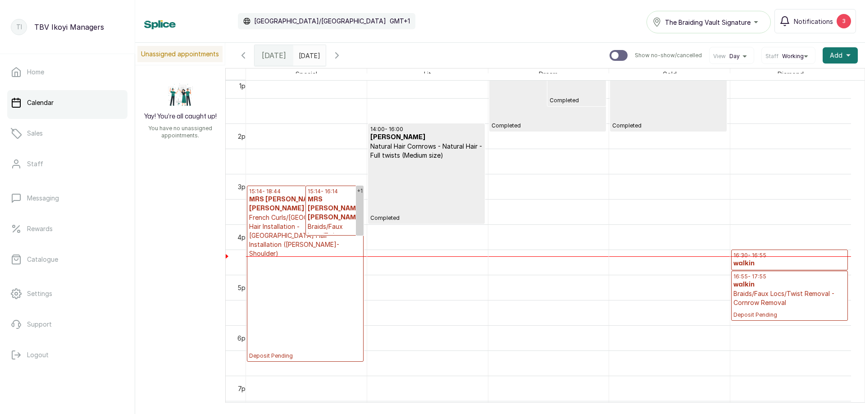
click at [305, 259] on p "Deposit Pending" at bounding box center [305, 308] width 112 height 101
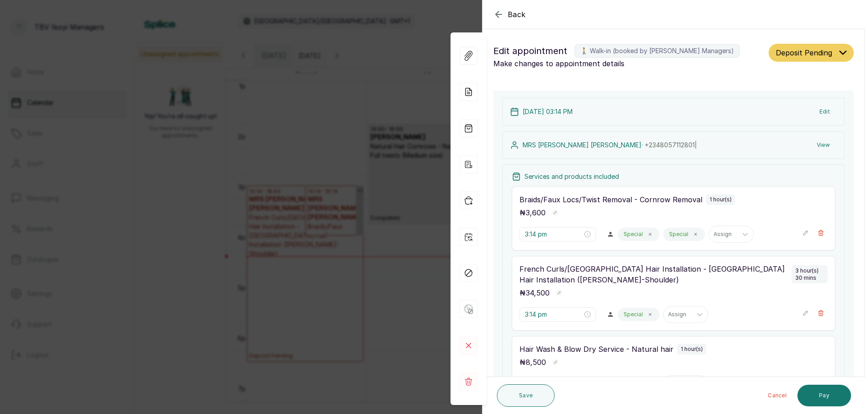
scroll to position [135, 0]
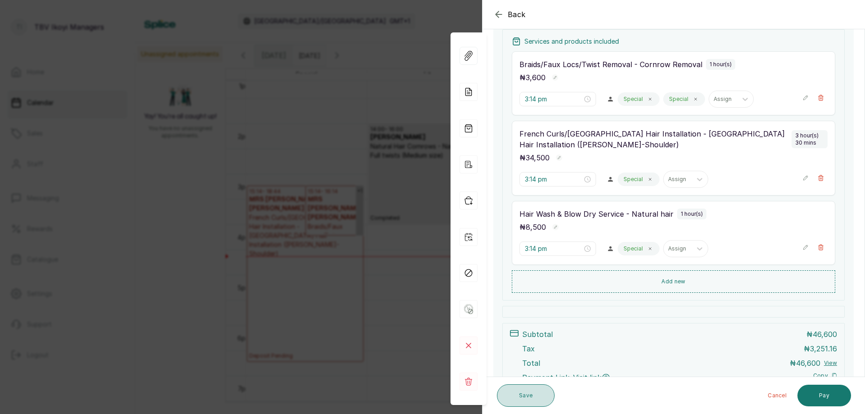
click at [514, 404] on button "Save" at bounding box center [526, 395] width 58 height 23
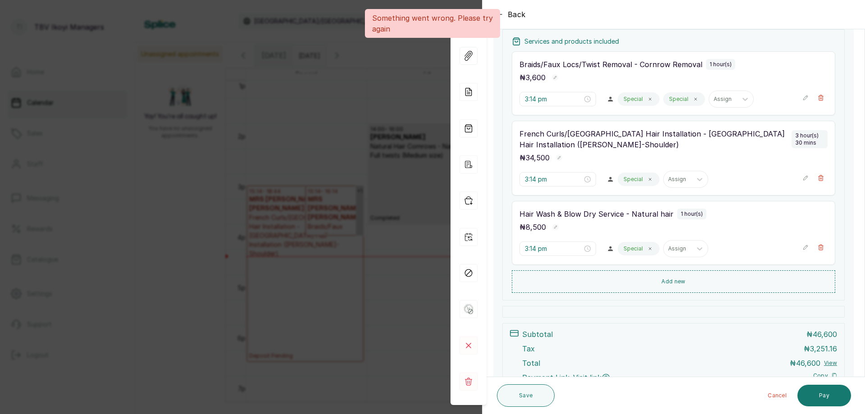
click at [501, 17] on div "Something went wrong. Please try again" at bounding box center [432, 23] width 865 height 29
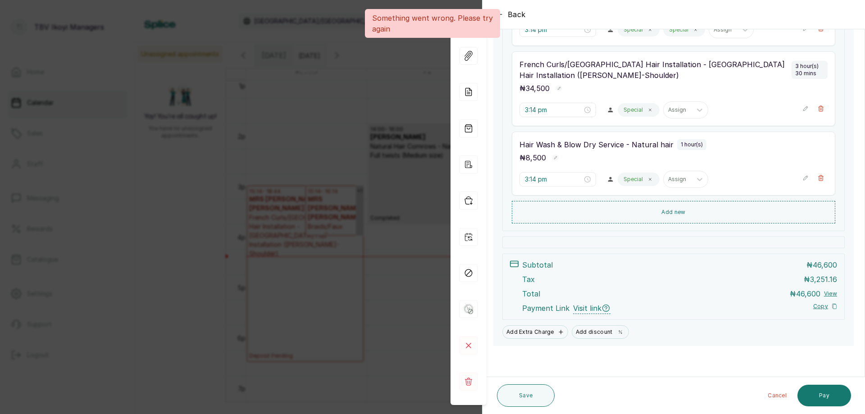
scroll to position [0, 0]
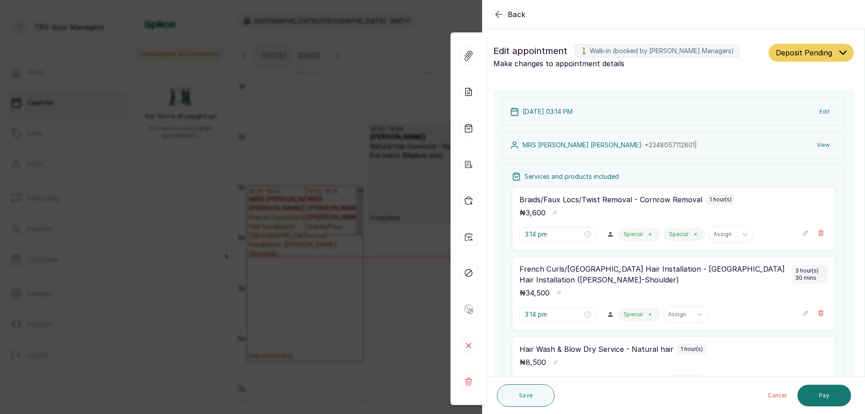
click at [498, 13] on icon "button" at bounding box center [498, 14] width 11 height 11
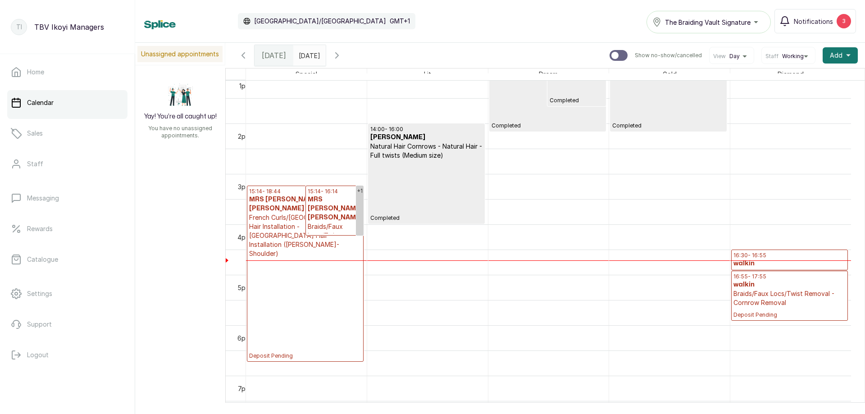
click at [455, 163] on div "14:00 - 16:00 [PERSON_NAME] Natural Hair Cornrows - Natural Hair - Full twists …" at bounding box center [427, 22] width 121 height 1211
click at [401, 184] on p "Completed" at bounding box center [426, 191] width 112 height 62
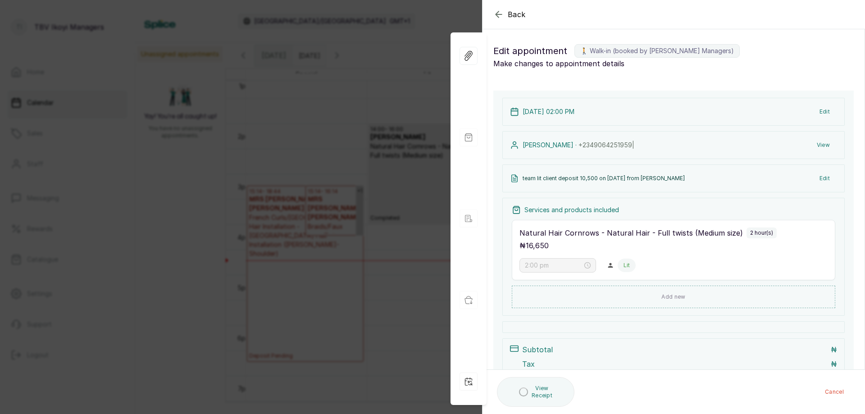
type input "2:00 pm"
click at [627, 185] on div "team lit client deposit 10,500 on [DATE] from [PERSON_NAME] Edit" at bounding box center [673, 178] width 342 height 28
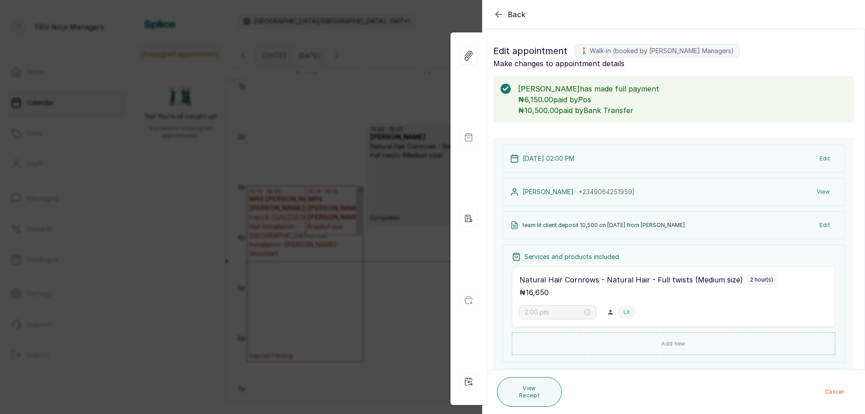
click at [494, 11] on icon "button" at bounding box center [498, 14] width 11 height 11
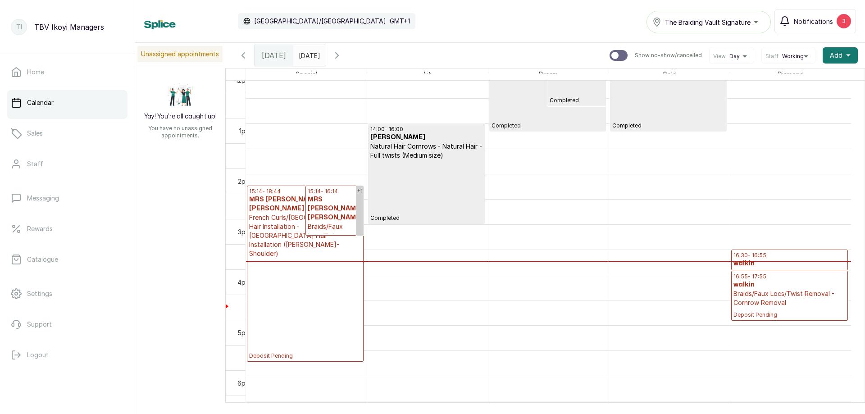
scroll to position [664, 0]
